Goal: Transaction & Acquisition: Purchase product/service

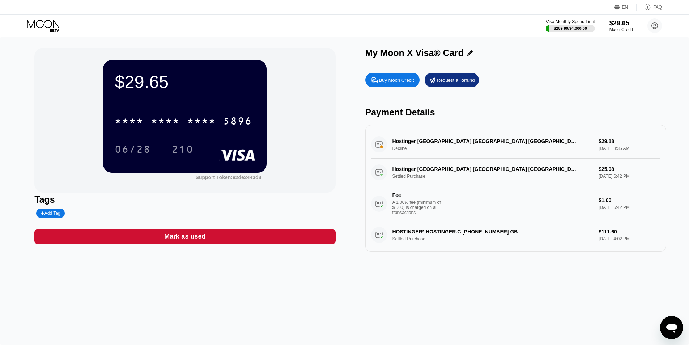
click at [616, 18] on div "Visa Monthly Spend Limit $289.90 / $4,000.00 $29.65 Moon Credit Admin Master [E…" at bounding box center [344, 26] width 689 height 22
click at [391, 83] on div "Buy Moon Credit" at bounding box center [396, 80] width 35 height 6
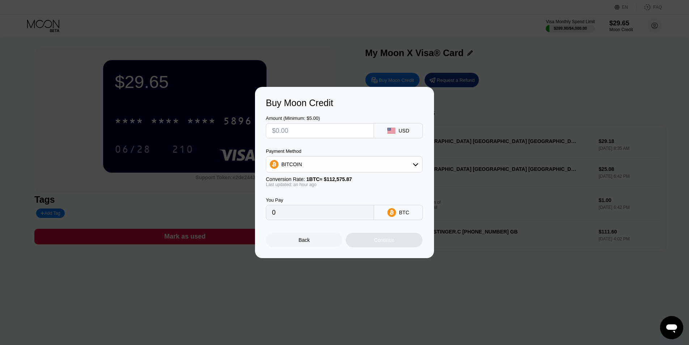
click at [297, 128] on input "text" at bounding box center [320, 130] width 96 height 14
type input "$2"
type input "0.00001777"
type input "$20"
type input "0.00017762"
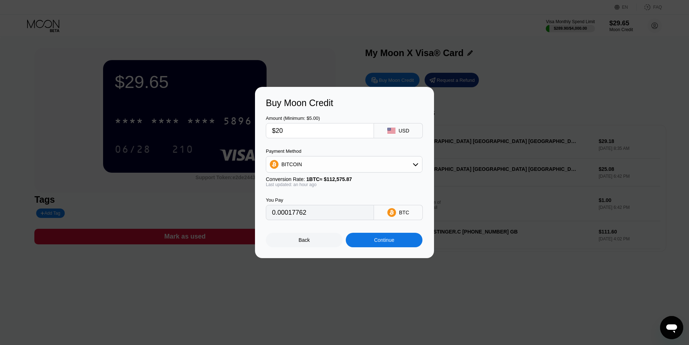
type input "$2"
type input "0.00001777"
type input "0"
type input "$3"
type input "0.00002665"
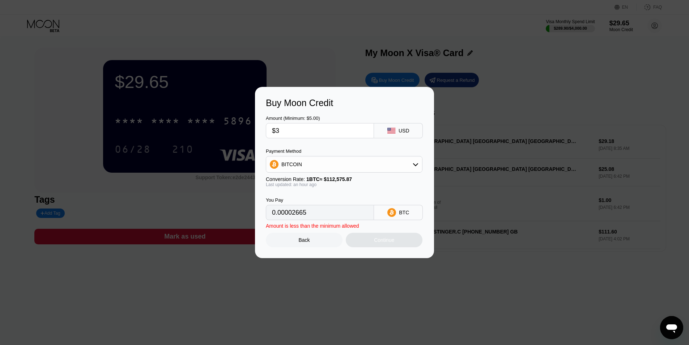
type input "$30"
type input "0.00026642"
type input "$30"
click at [394, 247] on div "Continue" at bounding box center [384, 239] width 77 height 14
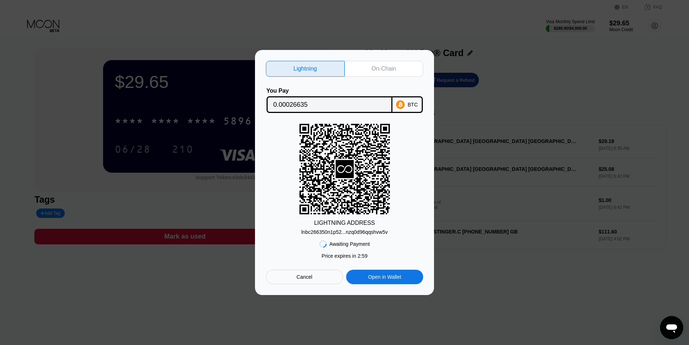
click at [384, 69] on div "On-Chain" at bounding box center [383, 68] width 25 height 7
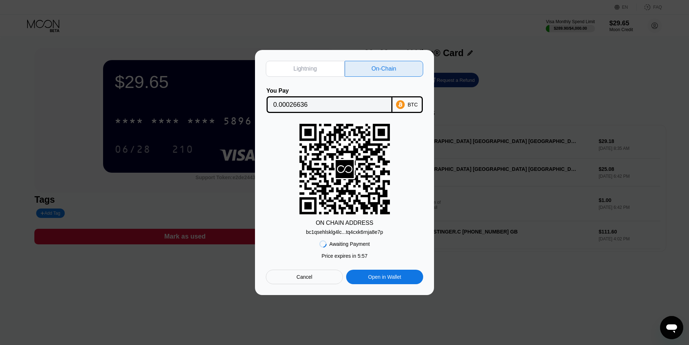
click at [356, 231] on div "bc1qsehlsklg4lc...tq4cxk6rnja8e7p" at bounding box center [344, 232] width 77 height 6
click at [295, 100] on input "0.00026636" at bounding box center [329, 104] width 112 height 14
click at [288, 279] on div "Cancel" at bounding box center [304, 276] width 77 height 14
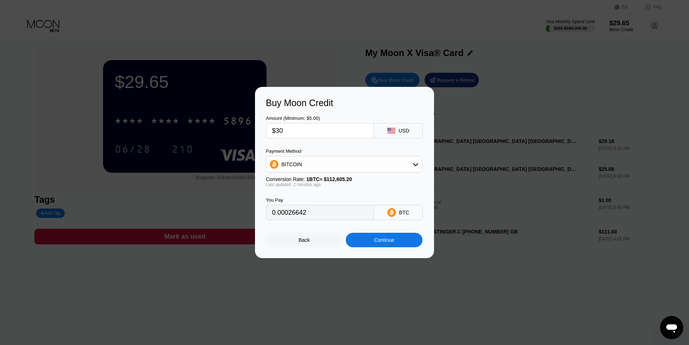
click at [332, 166] on div "BITCOIN" at bounding box center [344, 164] width 156 height 14
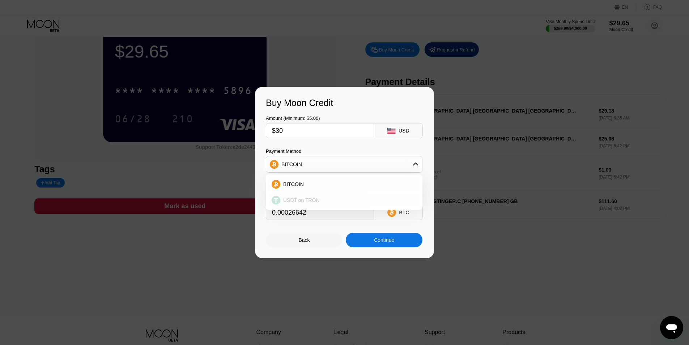
scroll to position [72, 0]
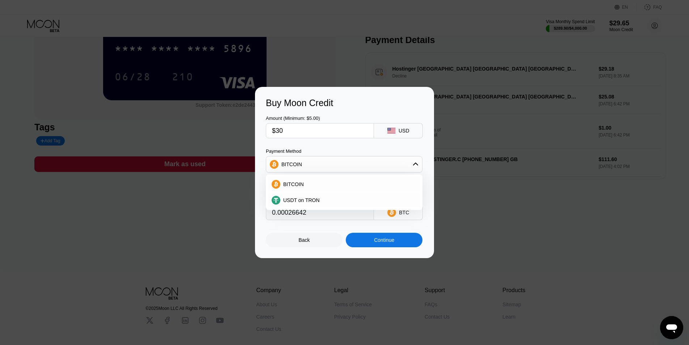
click at [328, 161] on div "BITCOIN" at bounding box center [344, 164] width 156 height 14
click at [325, 164] on div "BITCOIN" at bounding box center [344, 164] width 156 height 14
click at [299, 199] on span "USDT on TRON" at bounding box center [301, 200] width 37 height 6
type input "30.30"
click at [368, 162] on div "USDT on TRON" at bounding box center [344, 164] width 156 height 14
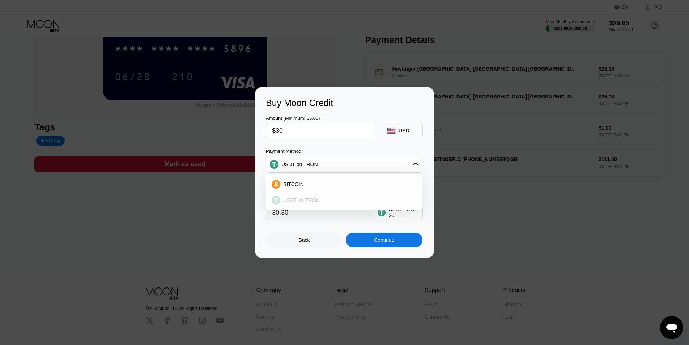
click at [307, 202] on span "USDT on TRON" at bounding box center [301, 200] width 37 height 6
click at [325, 166] on div "USDT on TRON" at bounding box center [344, 164] width 156 height 14
click at [290, 129] on input "$30" at bounding box center [320, 130] width 96 height 14
type input "$3"
type input "3.03"
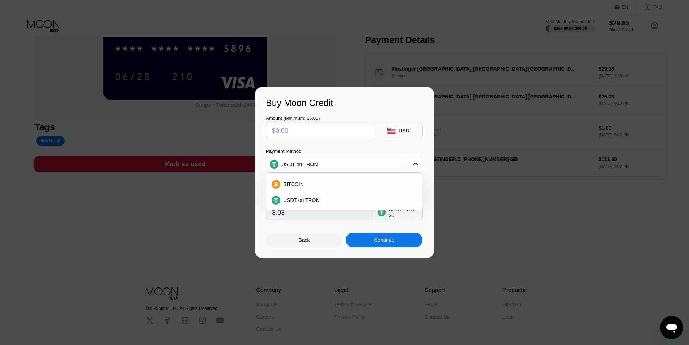
type input "0.00"
type input "$1"
type input "1.01"
type input "$10"
type input "10.10"
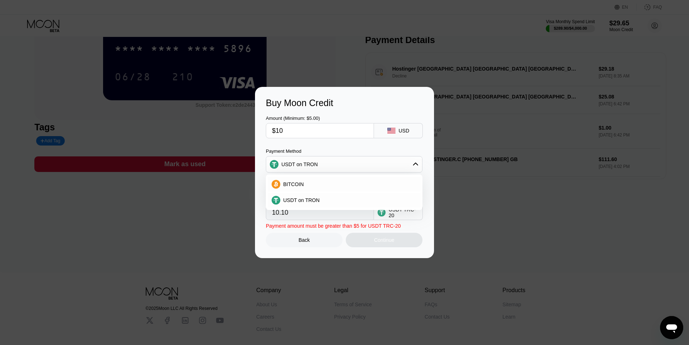
type input "$100"
type input "101.01"
type input "$100"
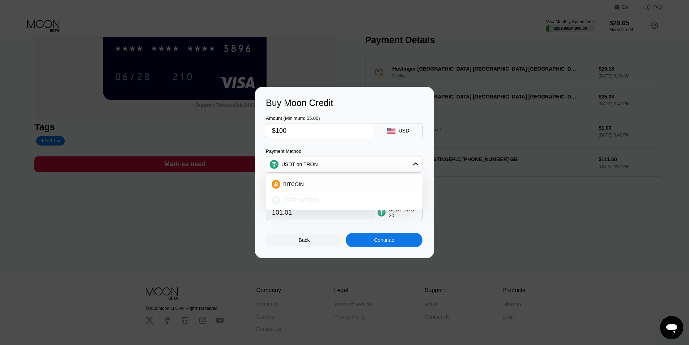
click at [308, 201] on span "USDT on TRON" at bounding box center [301, 200] width 37 height 6
click at [384, 242] on div "Continue" at bounding box center [384, 240] width 20 height 6
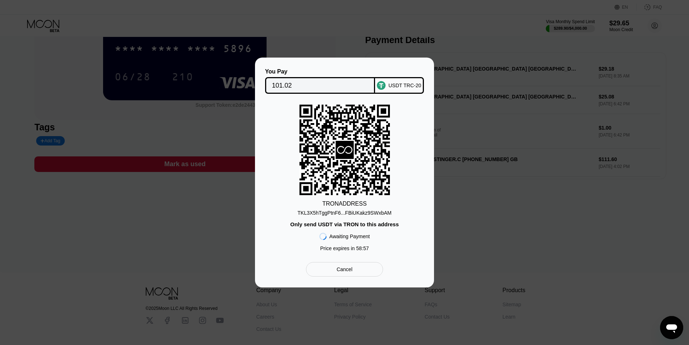
click at [365, 208] on div "TKL3X5hTggPtnF6...FBiUKakz9SWxbAM" at bounding box center [345, 211] width 94 height 9
drag, startPoint x: 565, startPoint y: 58, endPoint x: 572, endPoint y: 58, distance: 6.5
click at [567, 58] on div "You Pay 101.02 USDT TRC-20 TRON ADDRESS TKL3X5hTggPtnF6...FBiUKakz9SWxbAM Only …" at bounding box center [344, 172] width 689 height 230
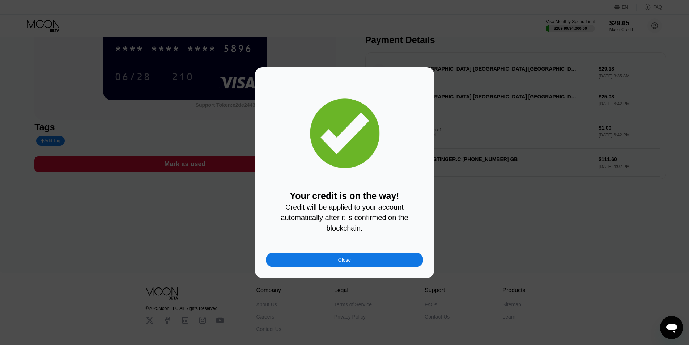
click at [369, 258] on div "Close" at bounding box center [344, 259] width 157 height 14
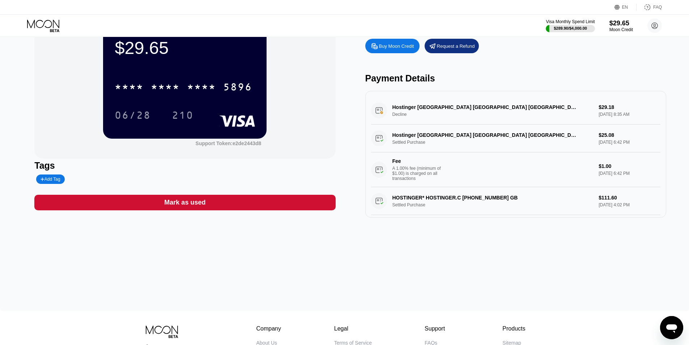
scroll to position [0, 0]
